Goal: Navigation & Orientation: Find specific page/section

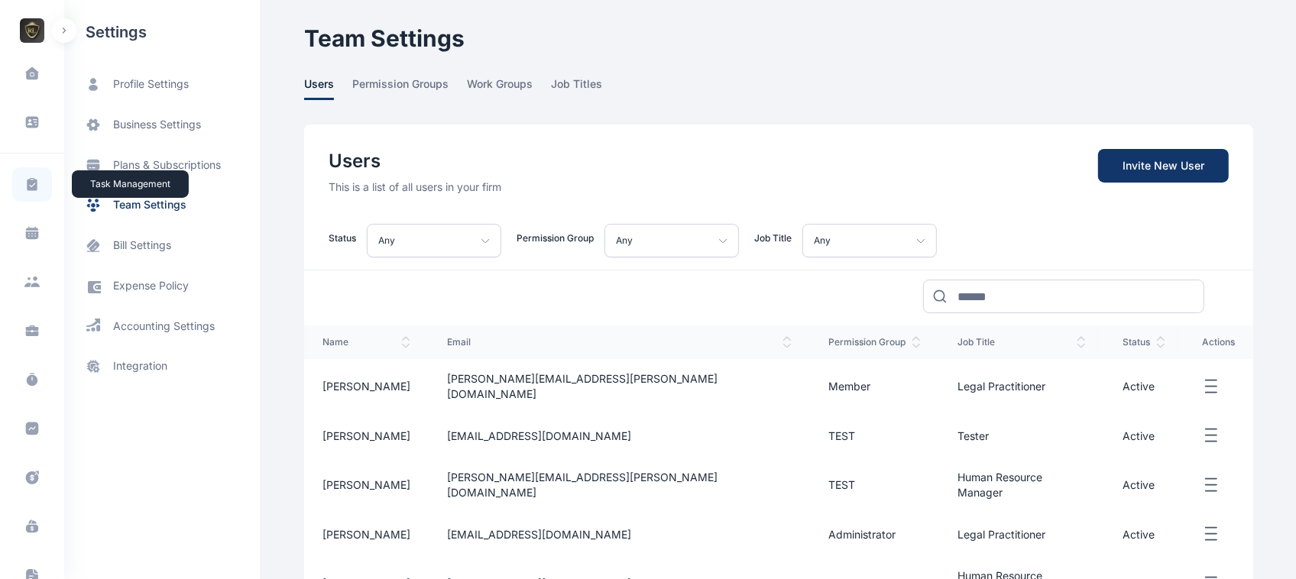
click at [23, 193] on span at bounding box center [32, 184] width 40 height 34
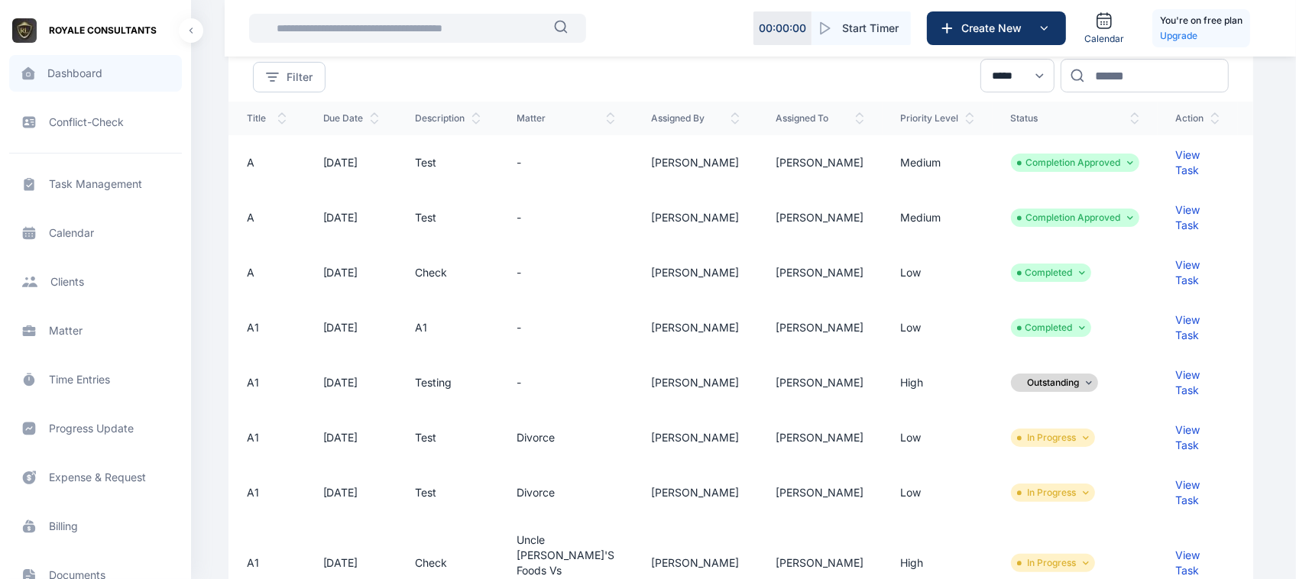
click at [70, 78] on span "Dashboard dashboard dashboard" at bounding box center [95, 73] width 173 height 37
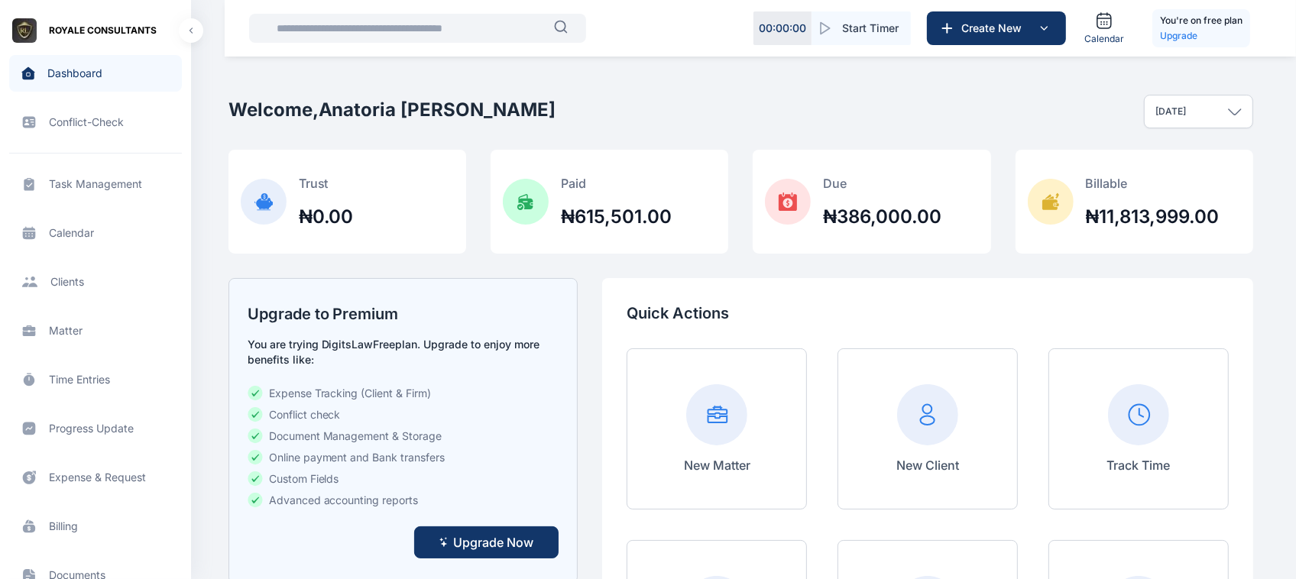
click at [54, 196] on span "Task Management task management task management" at bounding box center [95, 184] width 173 height 37
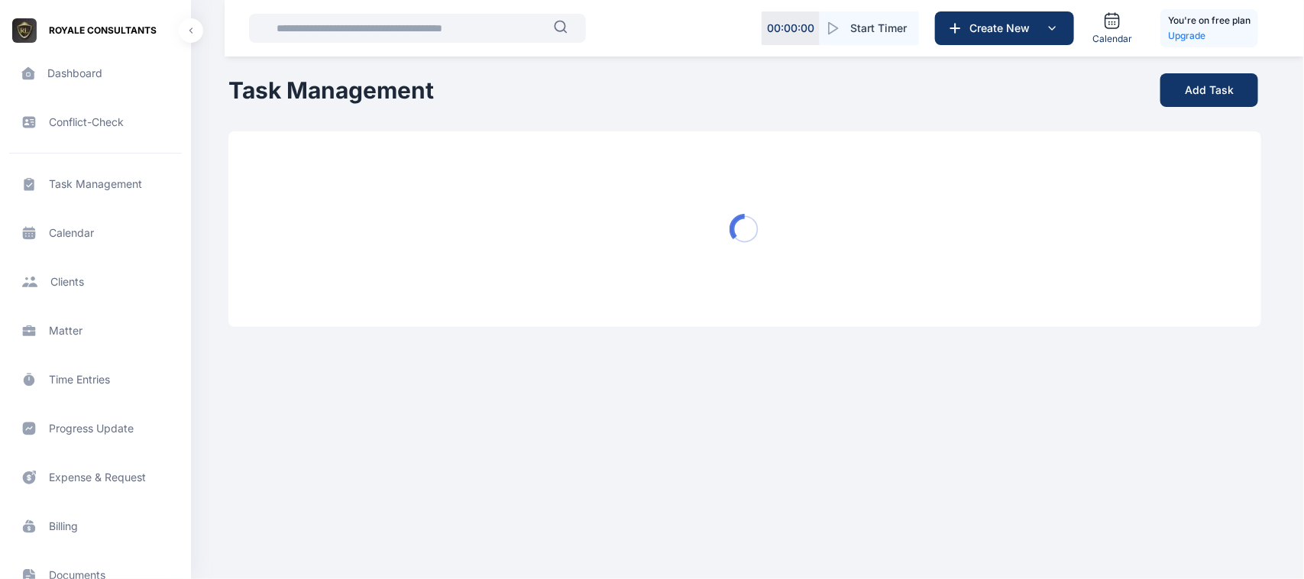
click at [86, 193] on span "Task Management task management task management" at bounding box center [95, 184] width 173 height 37
click at [785, 351] on html "00 : 00 : 00 Start Timer Create New Calendar You're on free plan Upgrade ROYALE…" at bounding box center [652, 175] width 1304 height 351
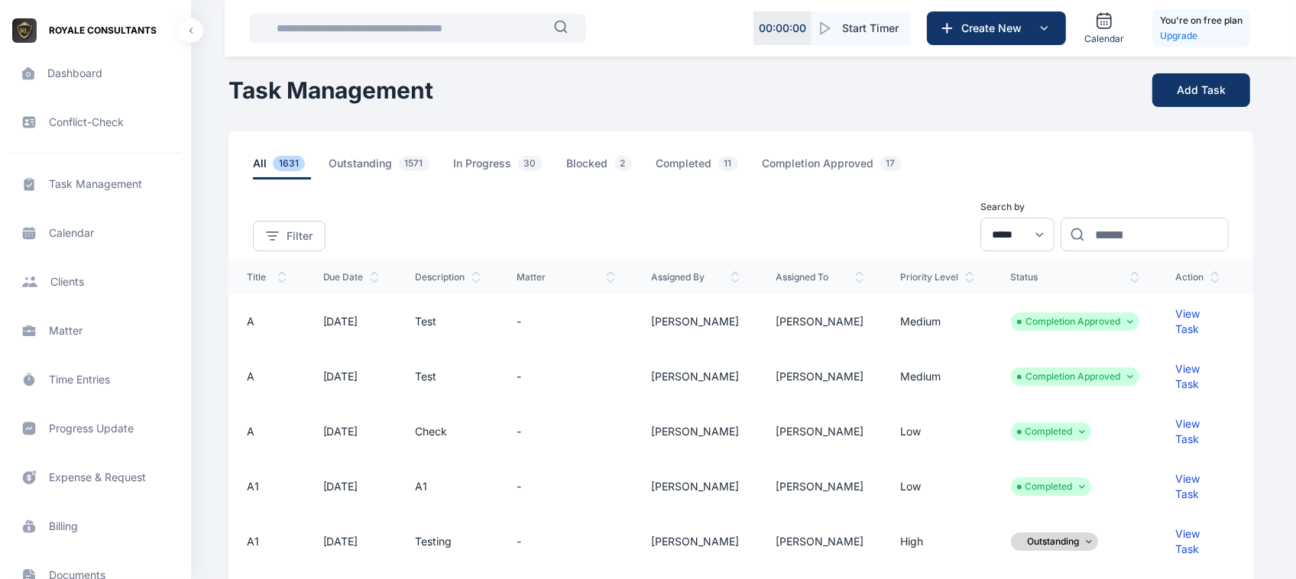
click at [113, 487] on span "Expense & Request expense & request expense & request" at bounding box center [95, 477] width 173 height 37
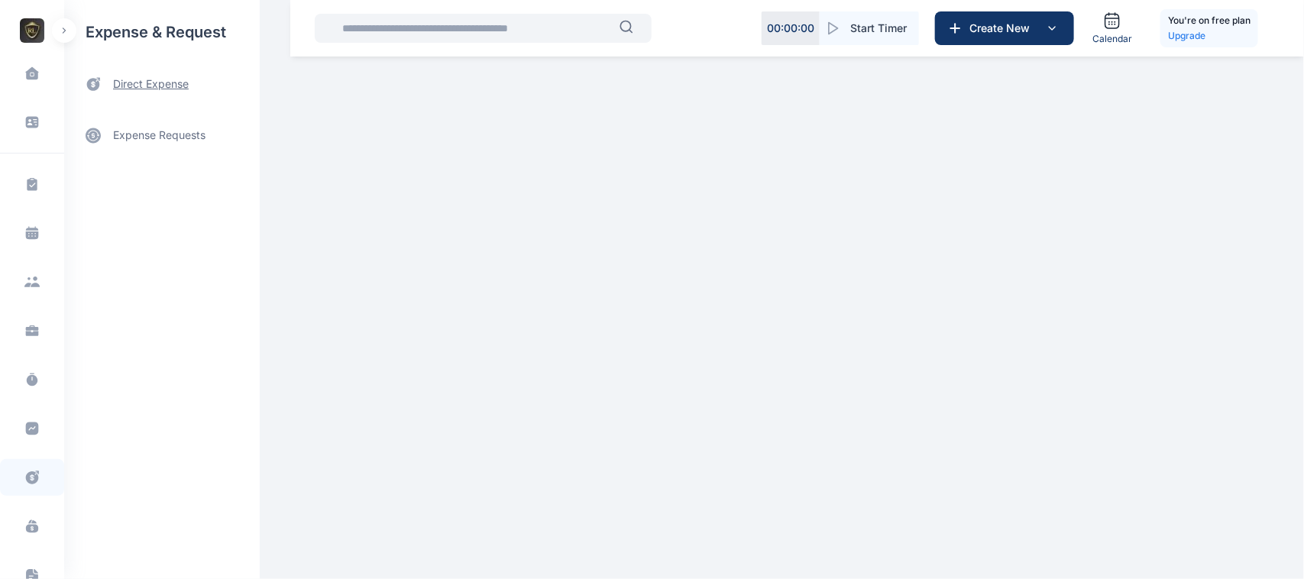
click at [150, 71] on span "direct expense" at bounding box center [162, 84] width 196 height 40
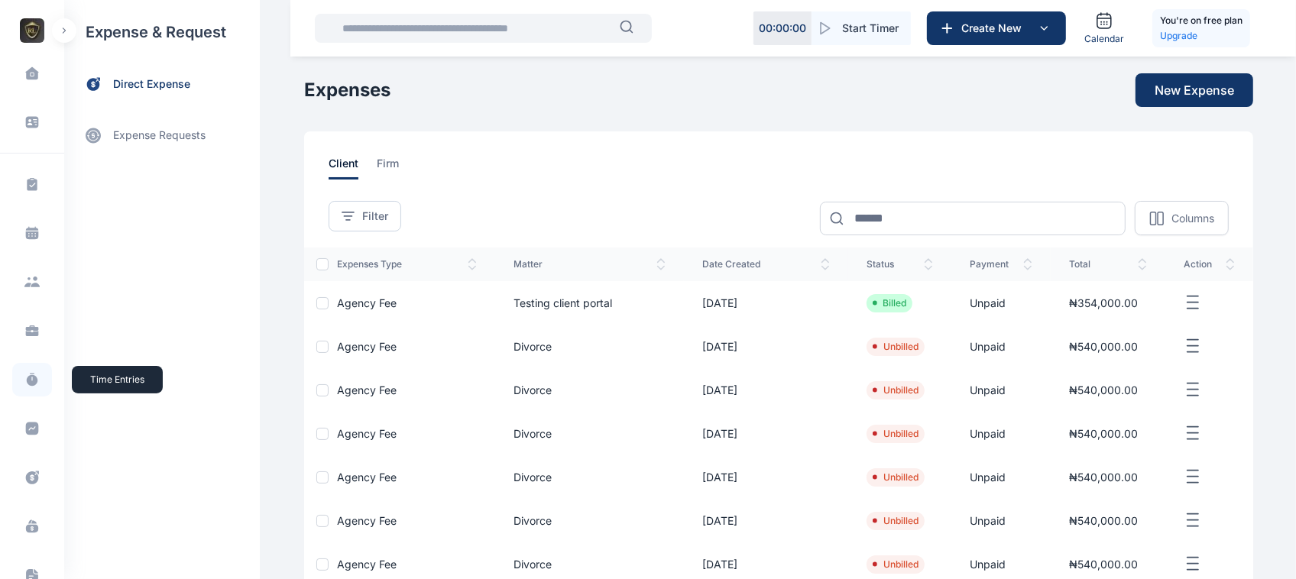
click at [31, 387] on icon at bounding box center [31, 379] width 15 height 15
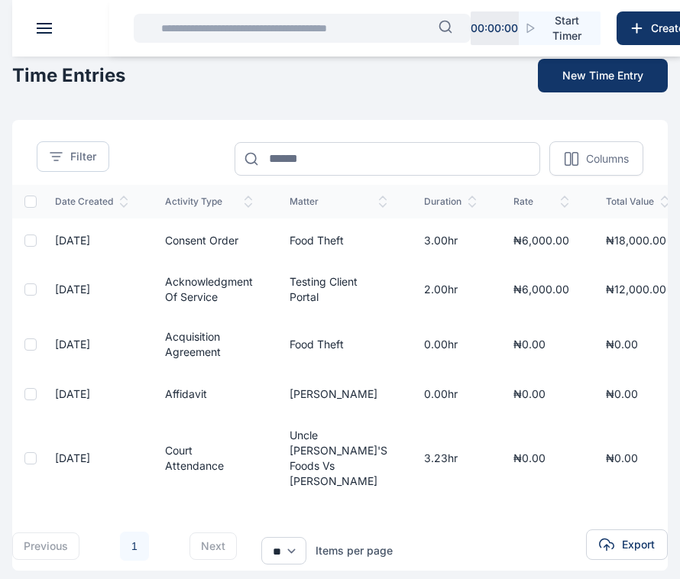
scroll to position [0, 241]
